Goal: Transaction & Acquisition: Purchase product/service

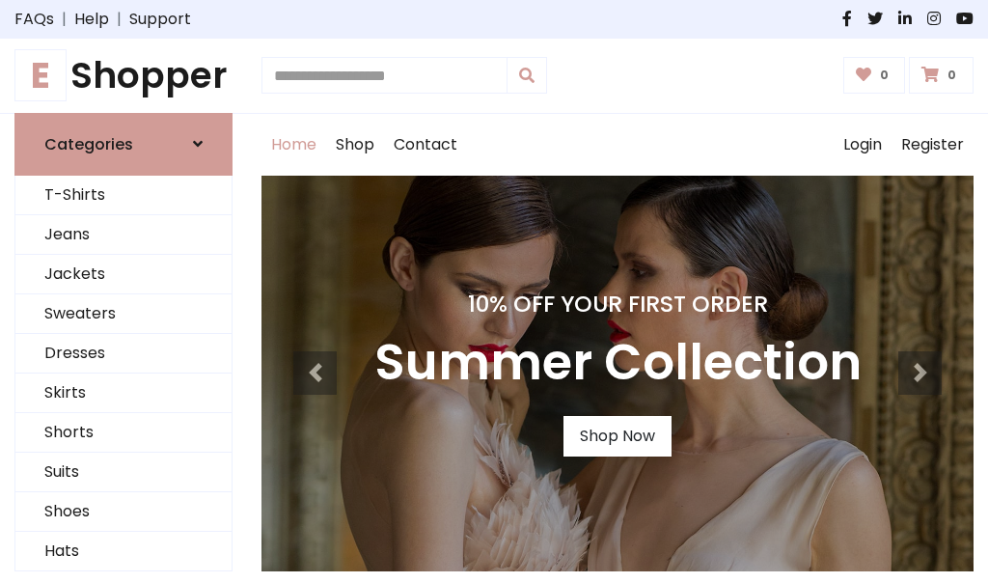
click at [616, 435] on link "Shop Now" at bounding box center [617, 436] width 108 height 41
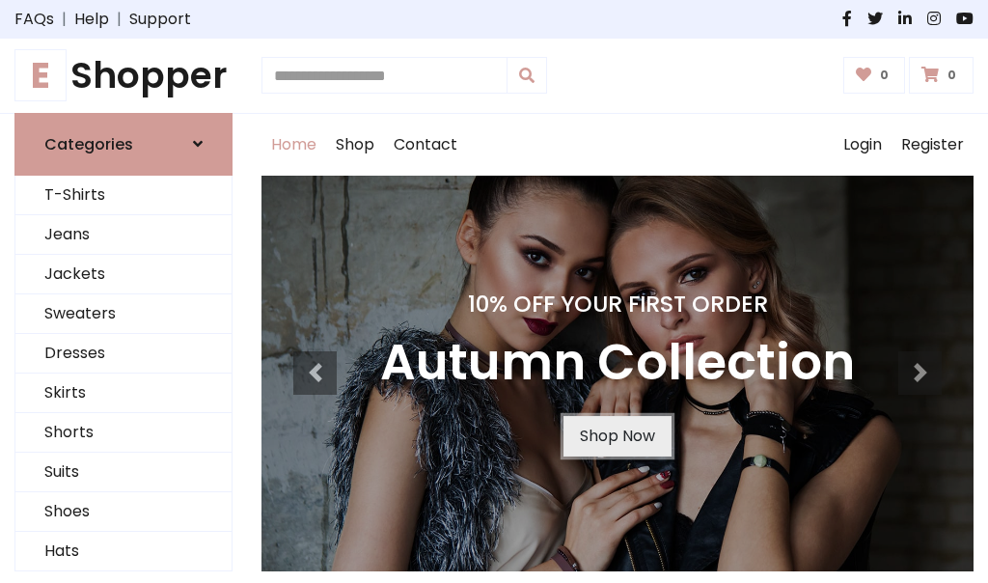
click at [616, 435] on link "Shop Now" at bounding box center [617, 436] width 108 height 41
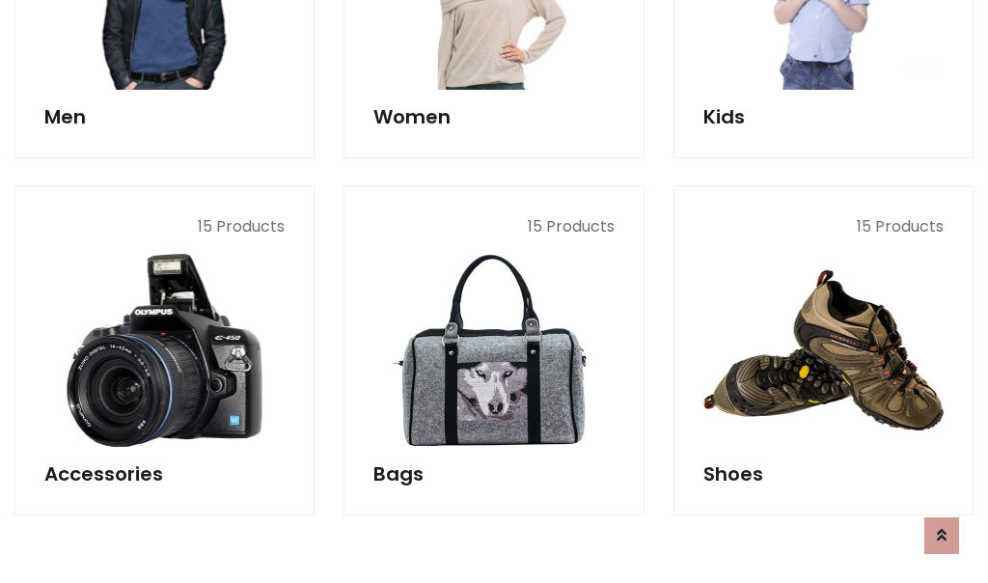
scroll to position [1923, 0]
